Goal: Obtain resource: Download file/media

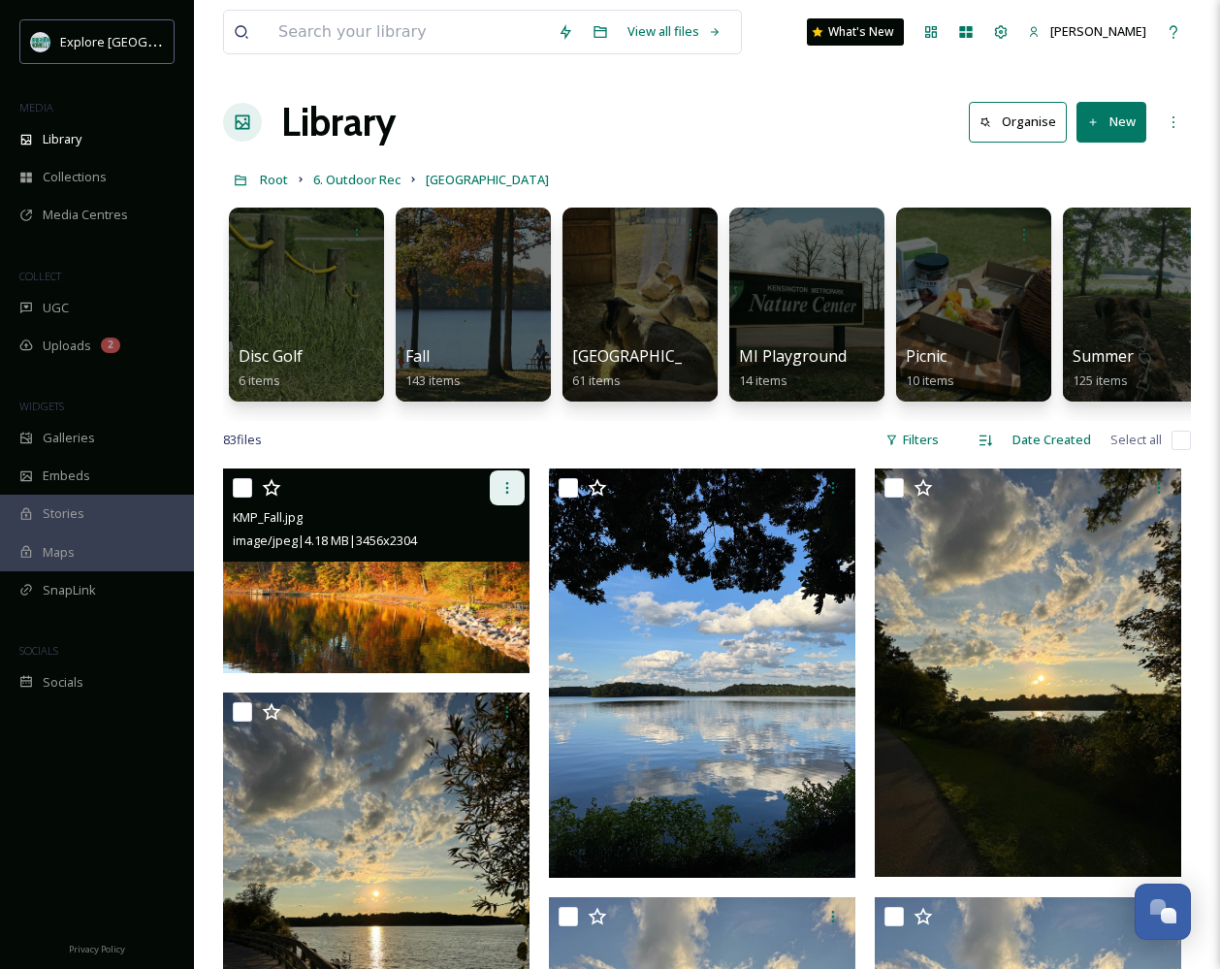
click at [509, 495] on div at bounding box center [507, 487] width 35 height 35
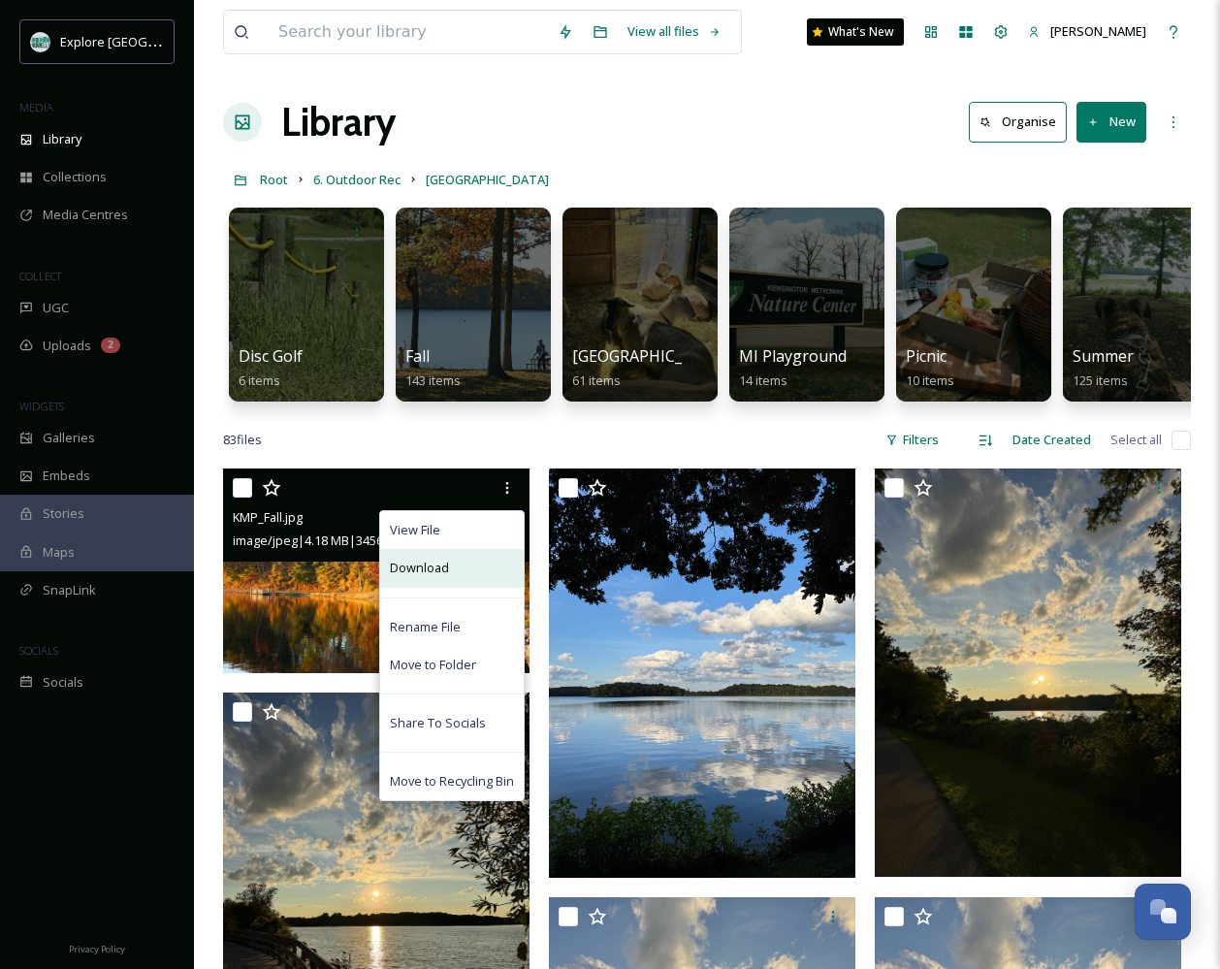
click at [457, 583] on div "Download" at bounding box center [451, 568] width 143 height 38
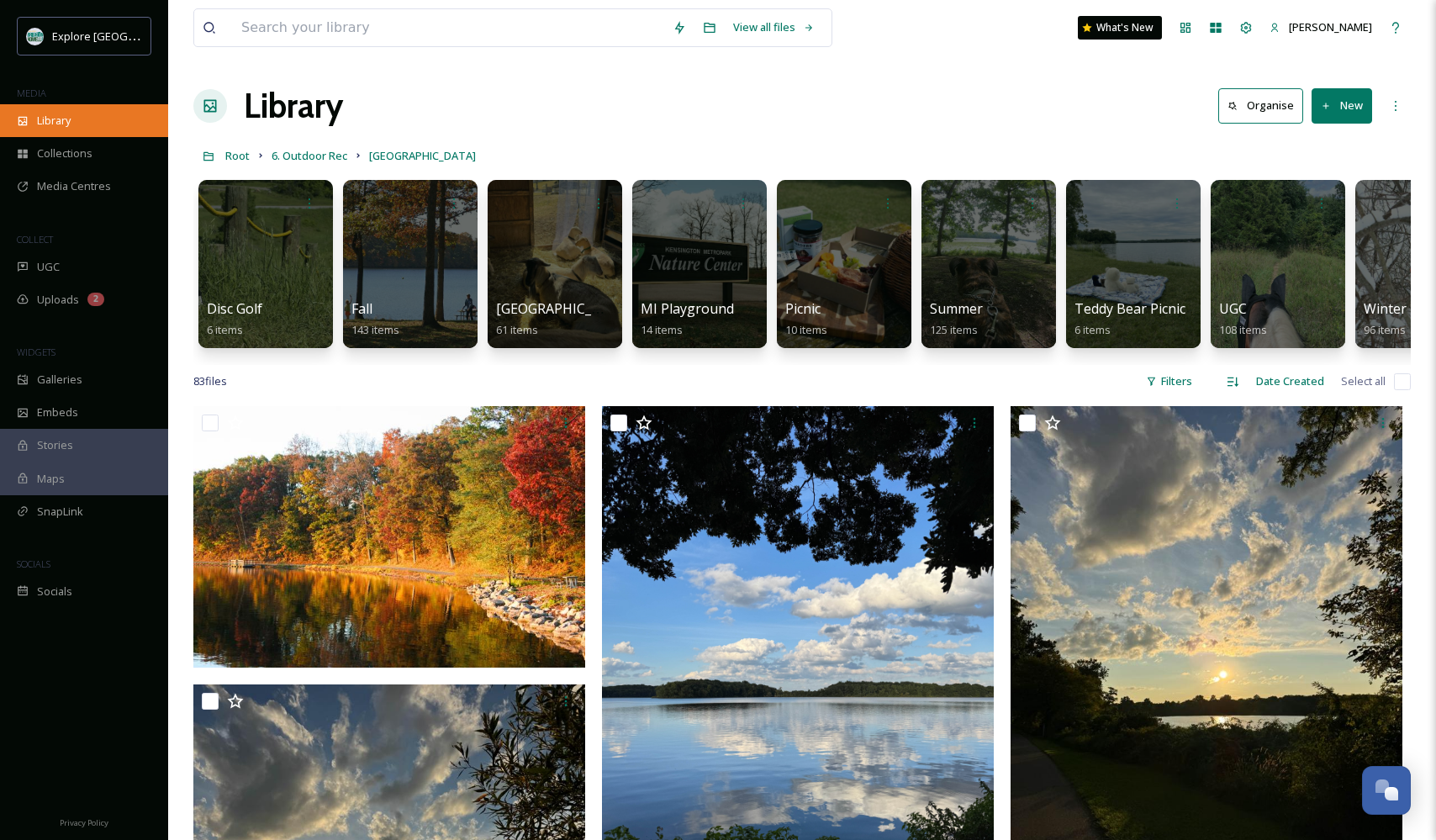
click at [31, 120] on div "Library" at bounding box center [84, 120] width 168 height 33
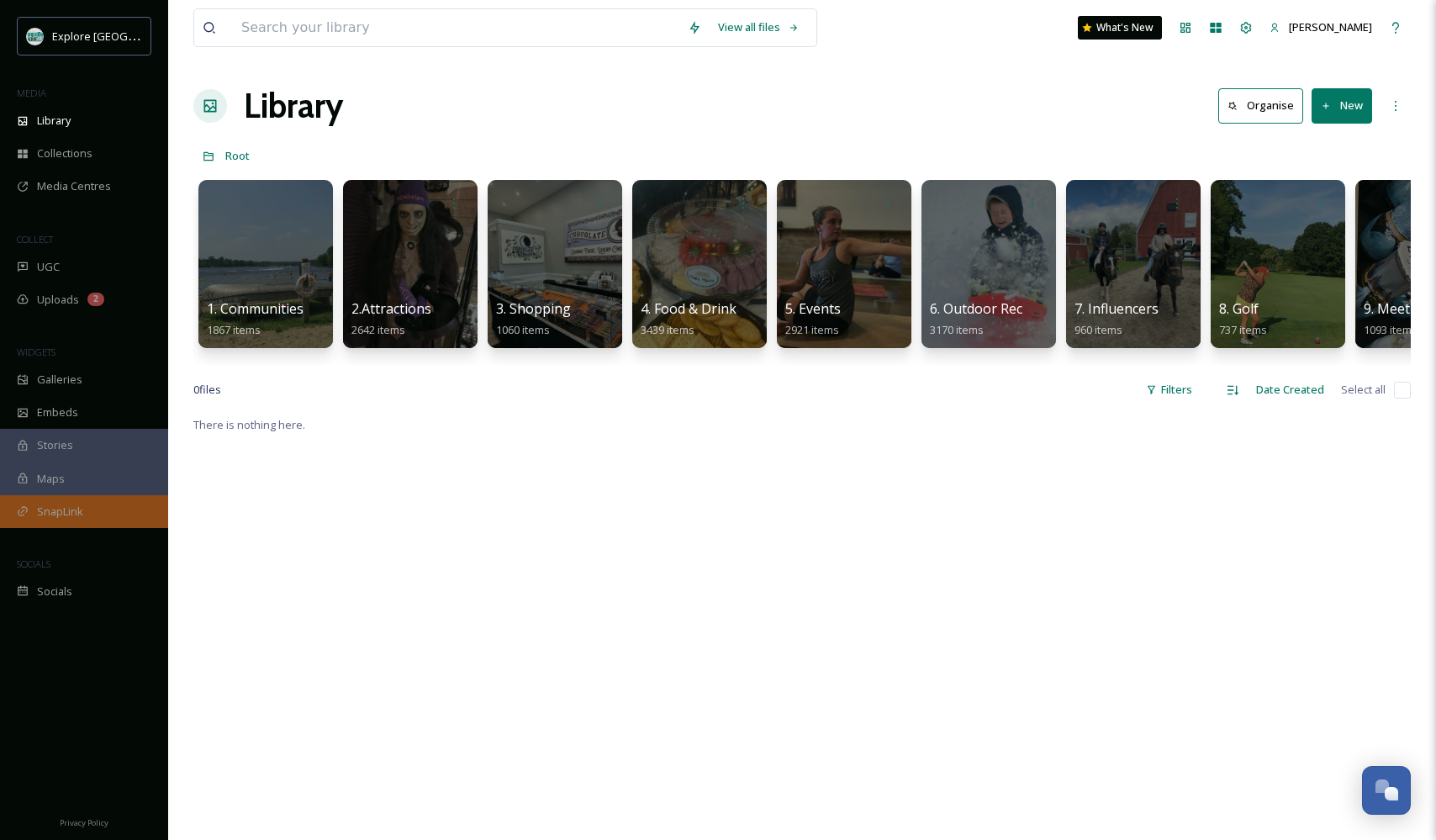
click at [62, 514] on span "SnapLink" at bounding box center [60, 511] width 46 height 16
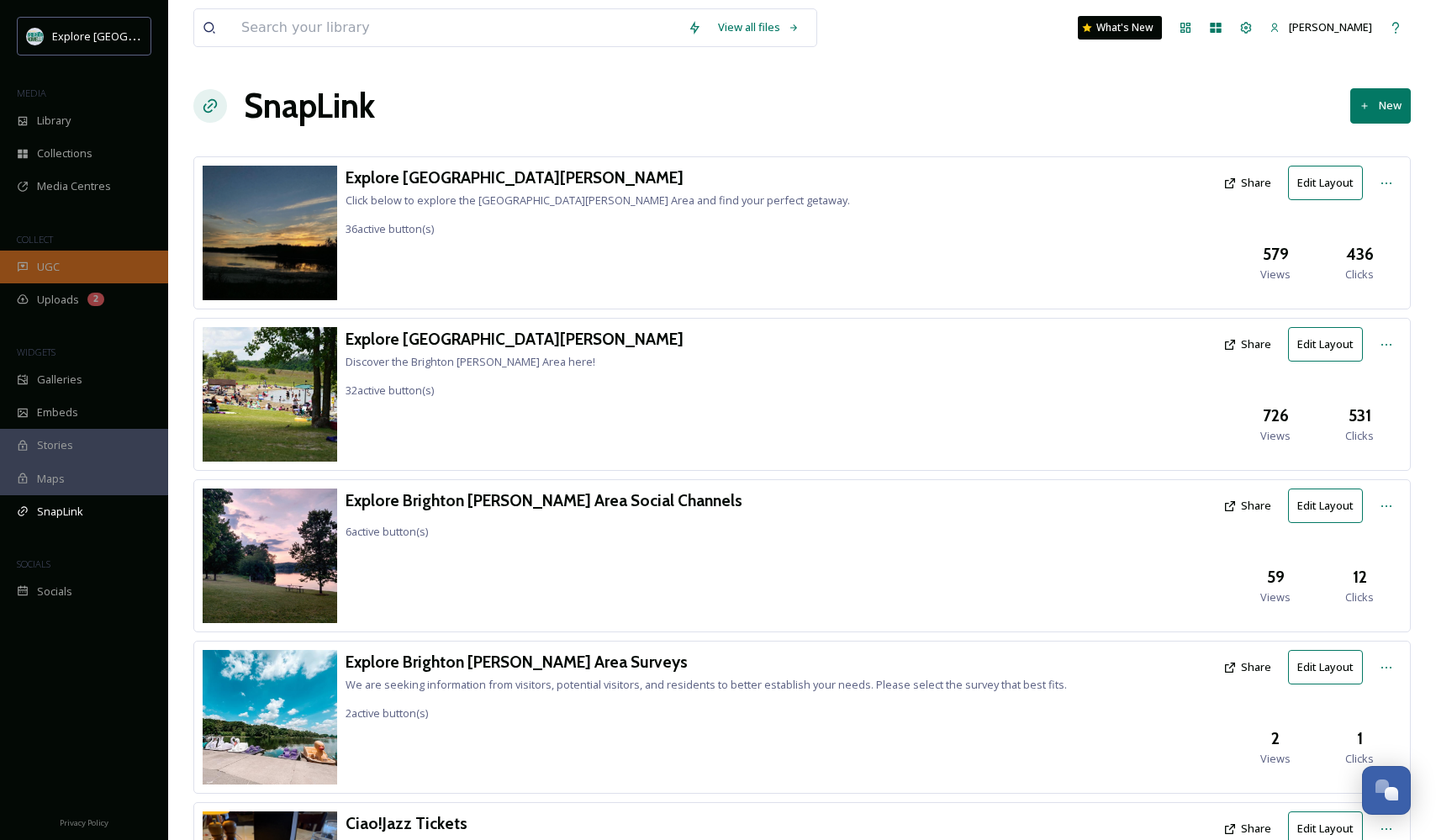
click at [42, 277] on div "UGC" at bounding box center [84, 267] width 168 height 33
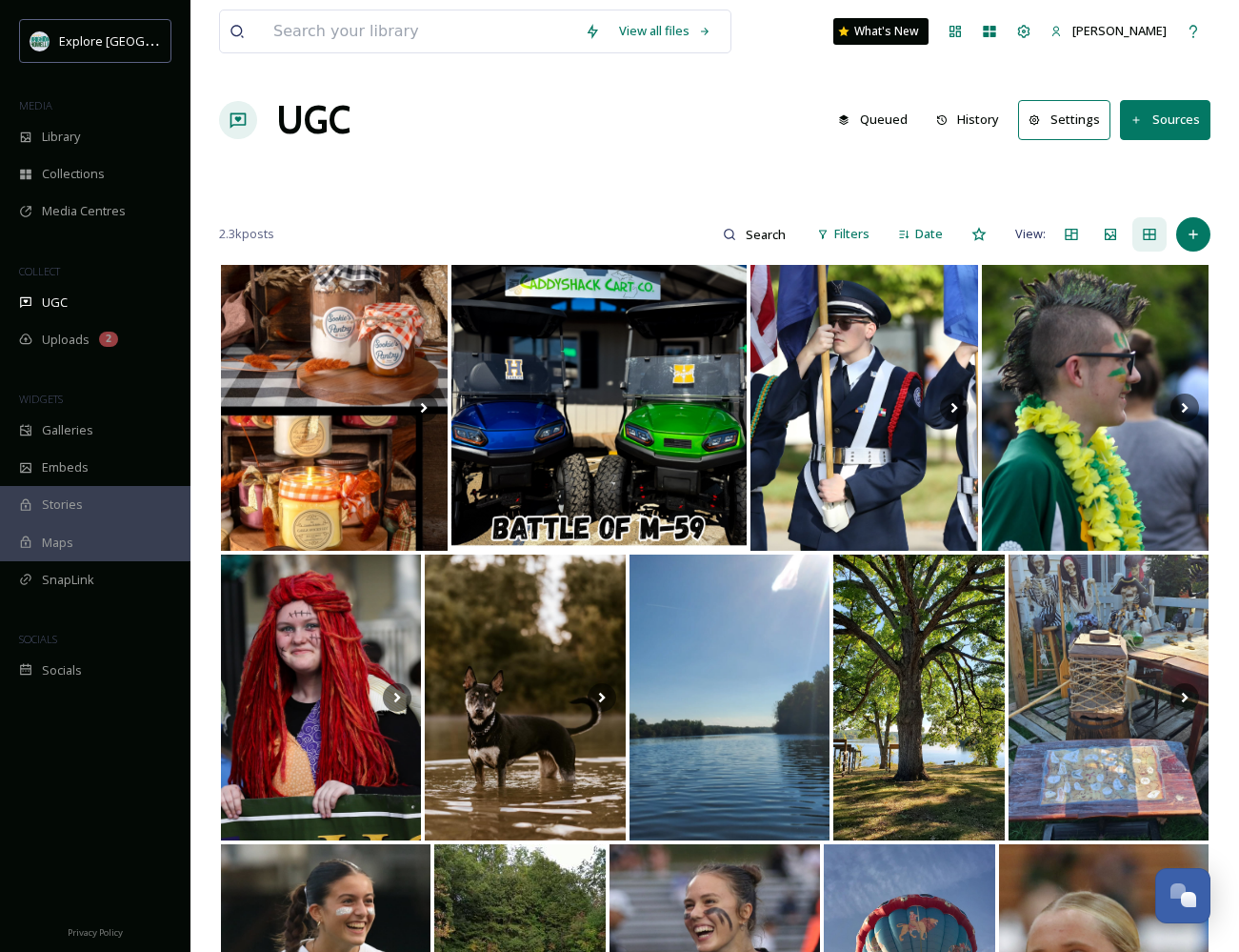
click at [997, 125] on button "History" at bounding box center [968, 120] width 83 height 37
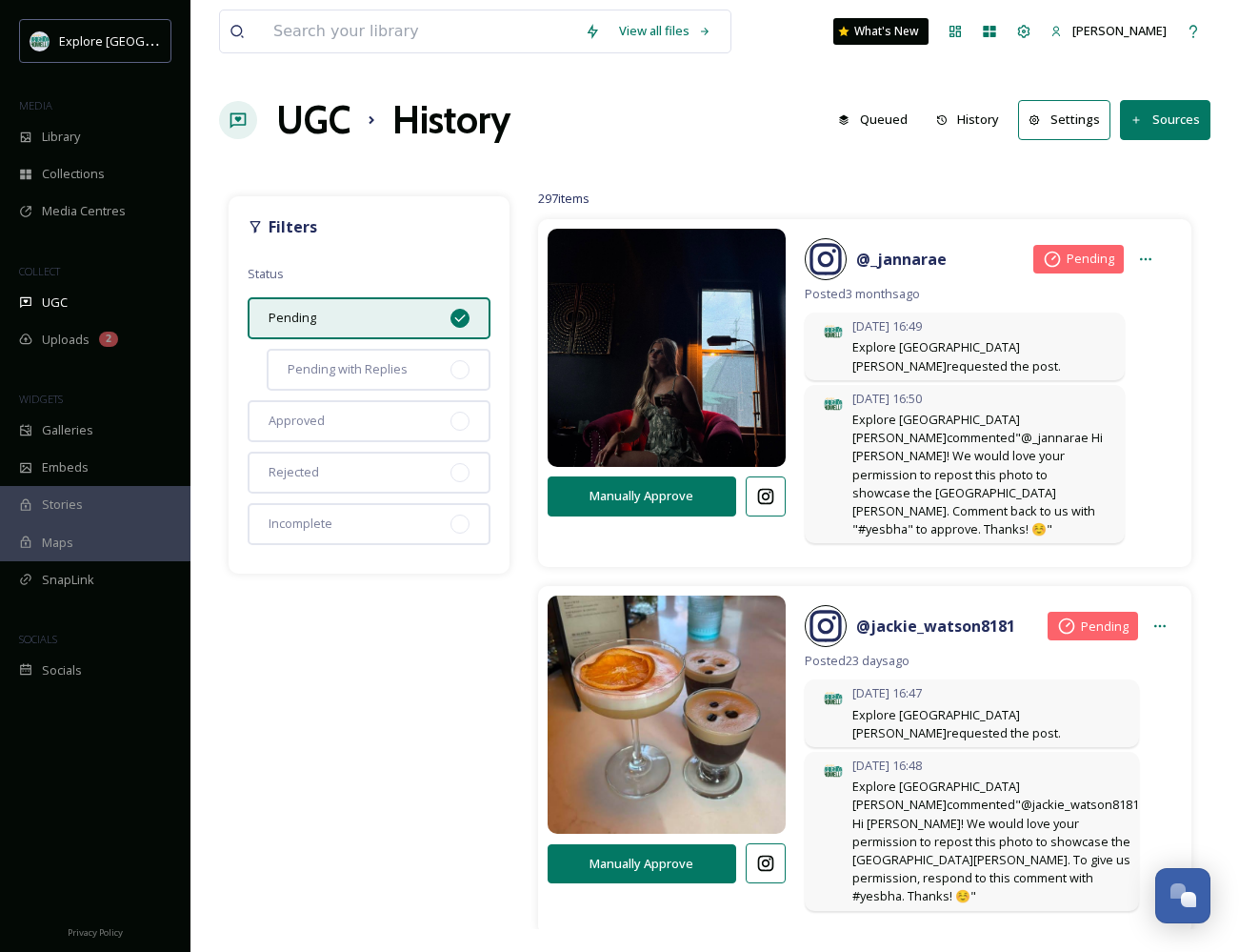
click at [890, 121] on button "Queued" at bounding box center [873, 120] width 88 height 37
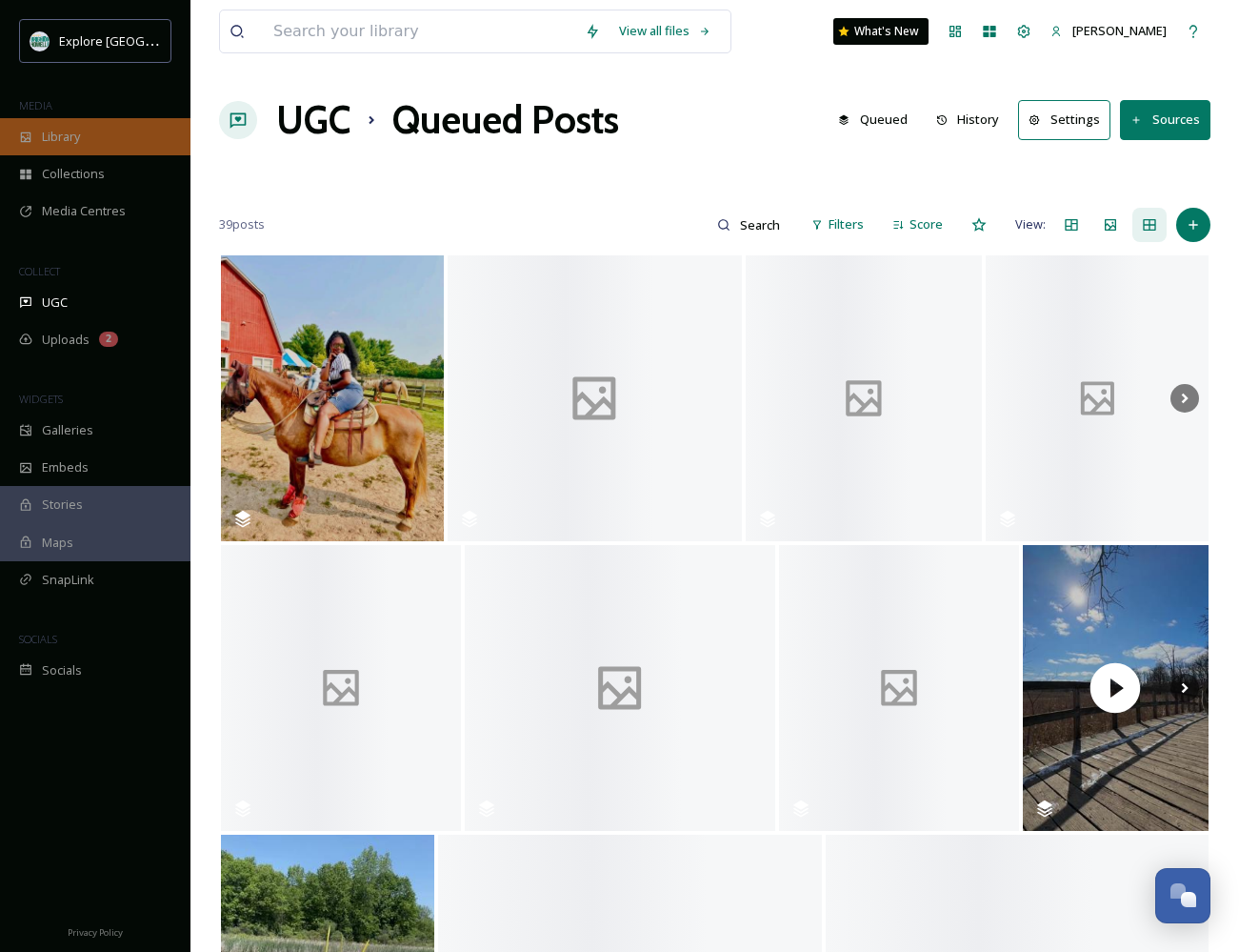
click at [97, 142] on div "Library" at bounding box center [95, 137] width 191 height 37
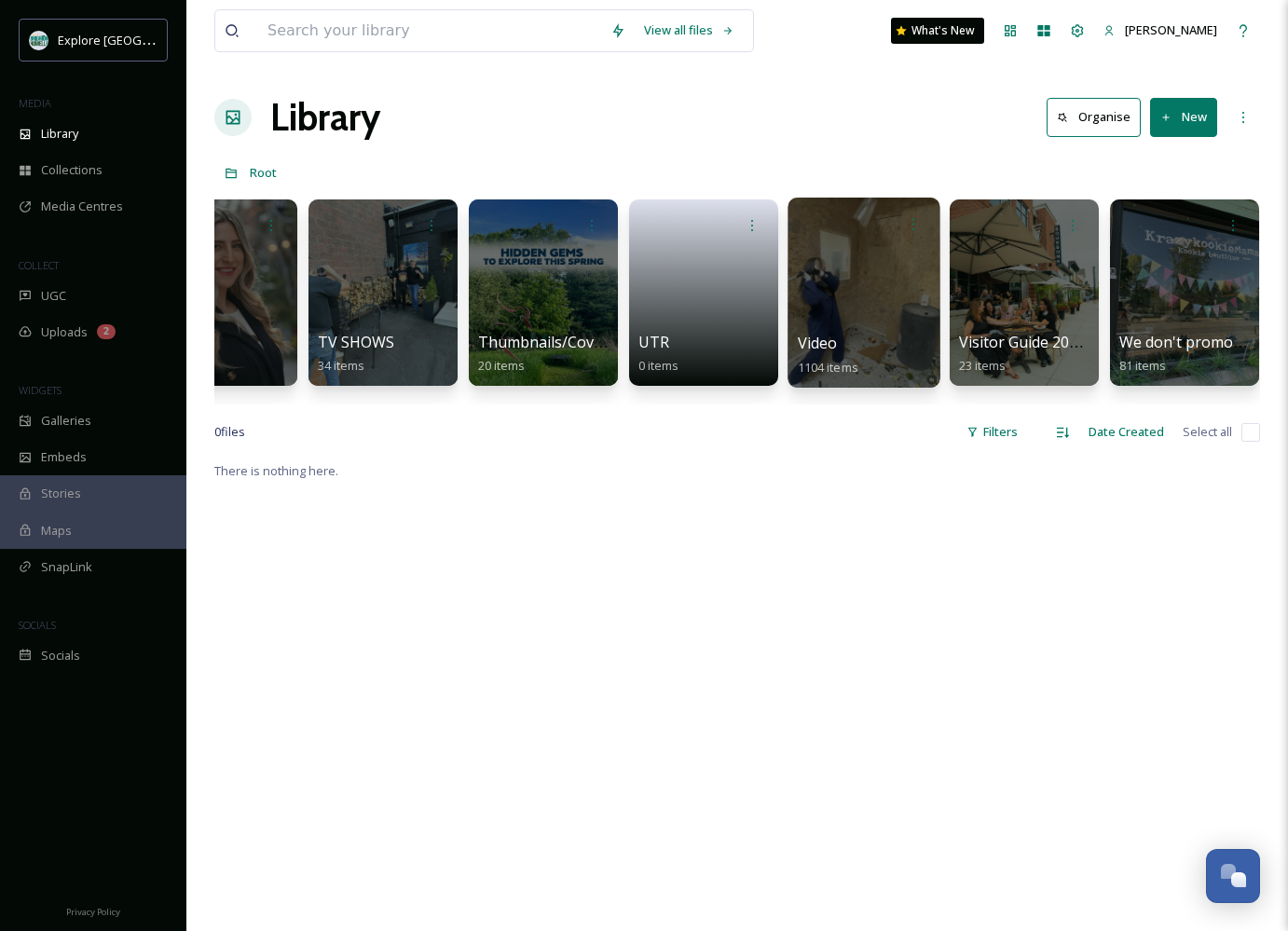
scroll to position [0, 4719]
click at [861, 309] on div at bounding box center [864, 293] width 152 height 190
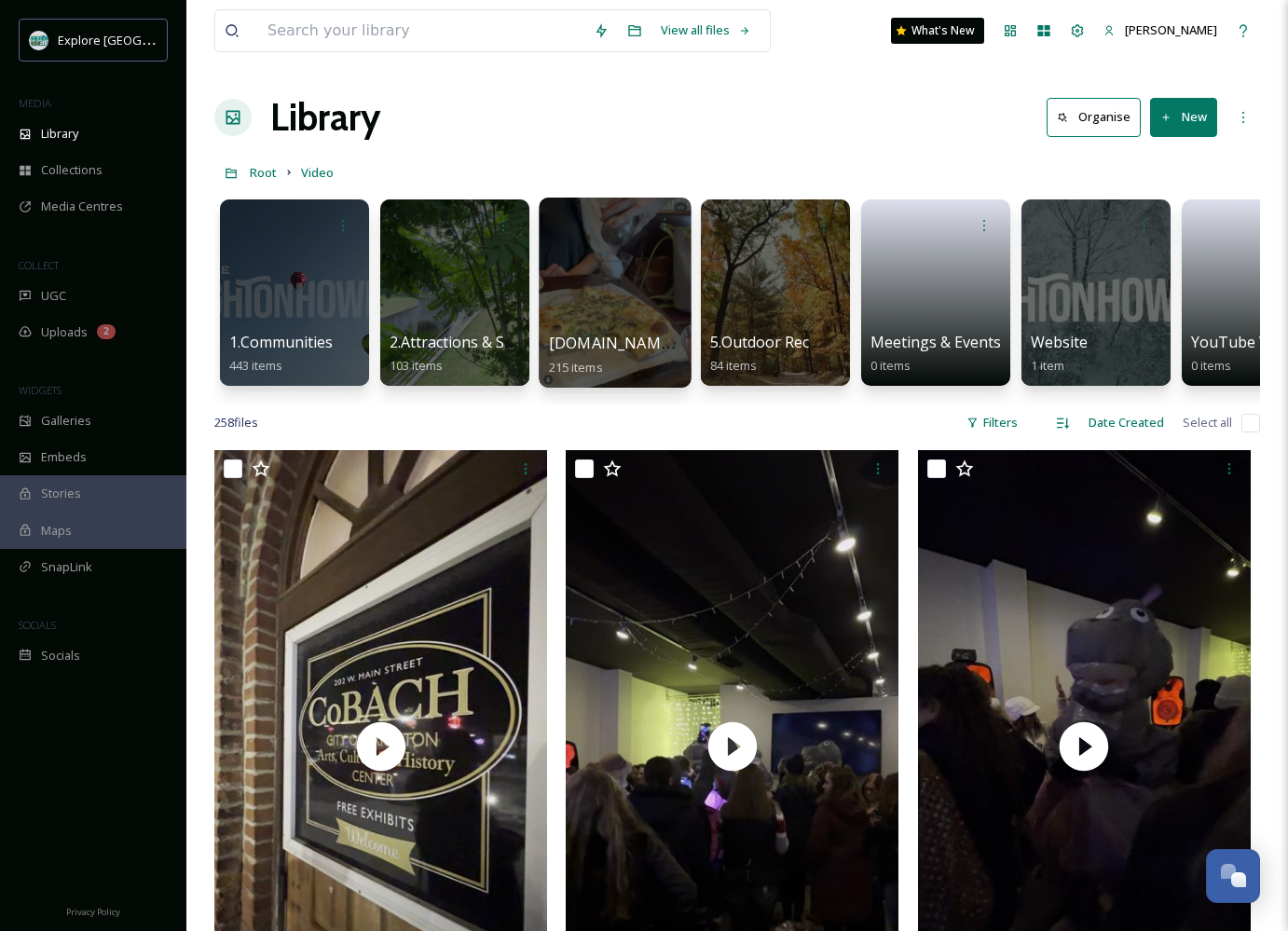
click at [613, 291] on div at bounding box center [614, 293] width 152 height 190
